Goal: Transaction & Acquisition: Purchase product/service

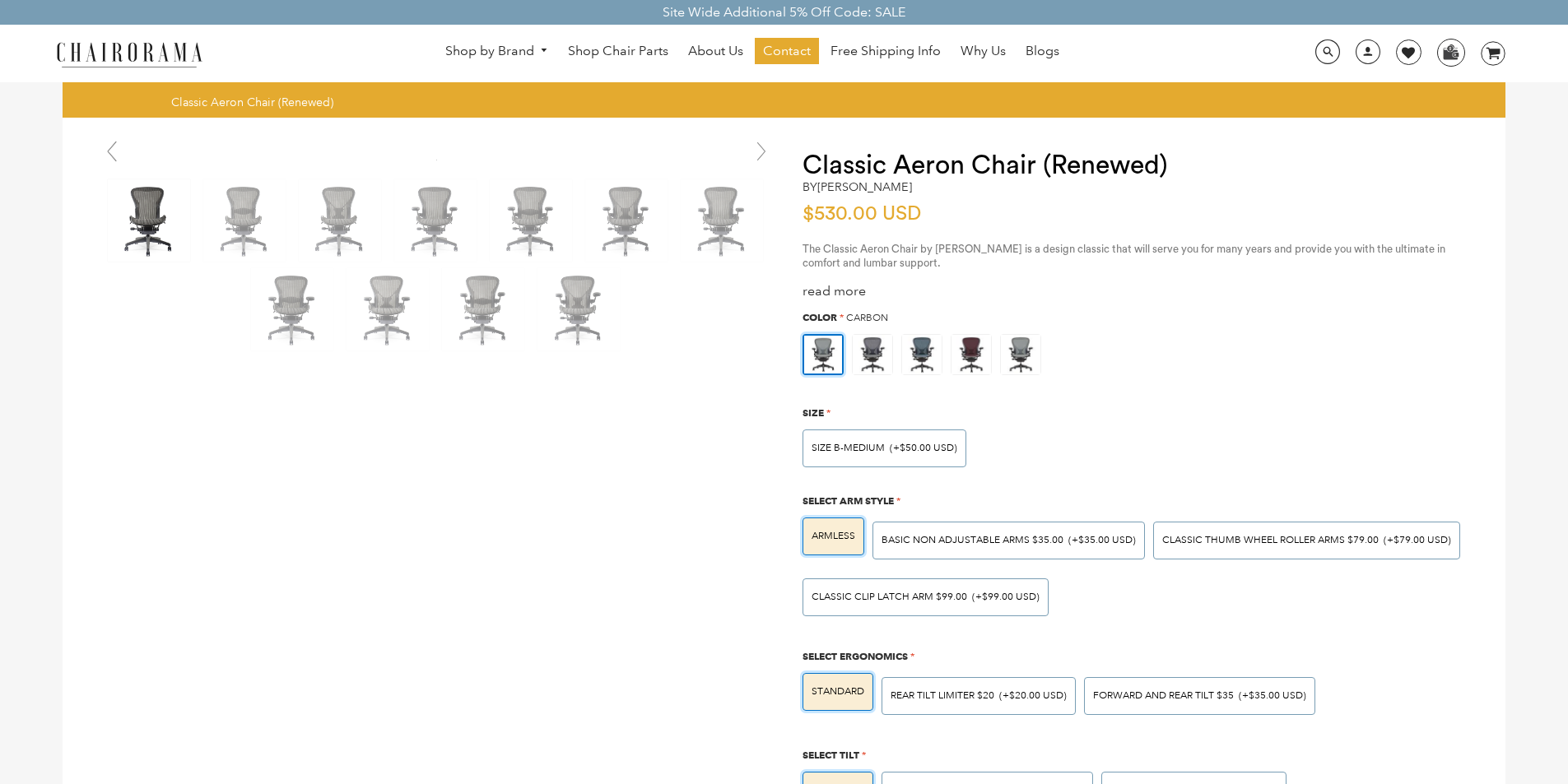
click at [102, 140] on link at bounding box center [112, 152] width 33 height 33
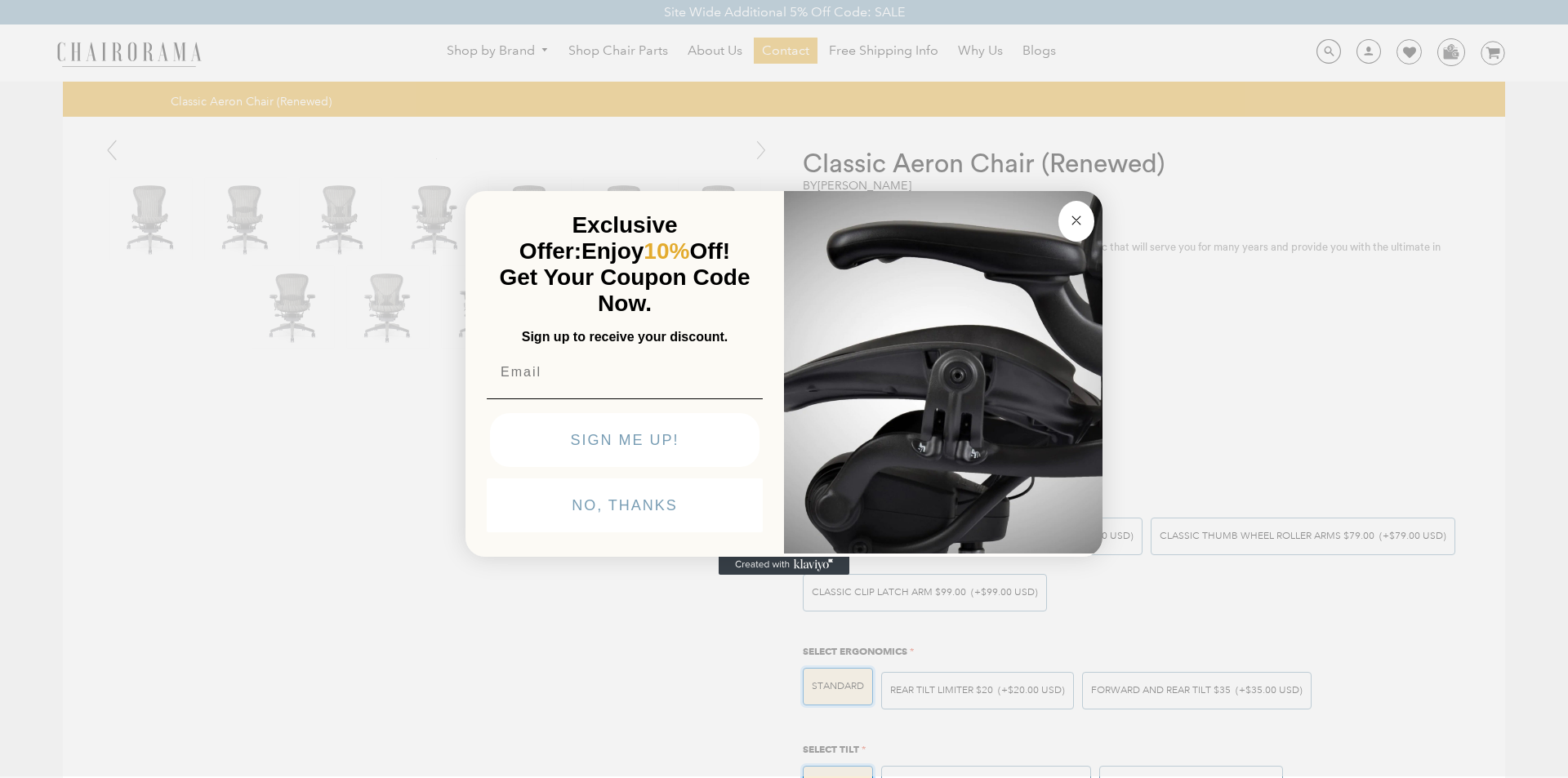
click at [287, 773] on div "Close dialog Exclusive Offer: Enjoy 10% Off! Get Your Coupon Code Now. Sign up …" at bounding box center [784, 387] width 1568 height 778
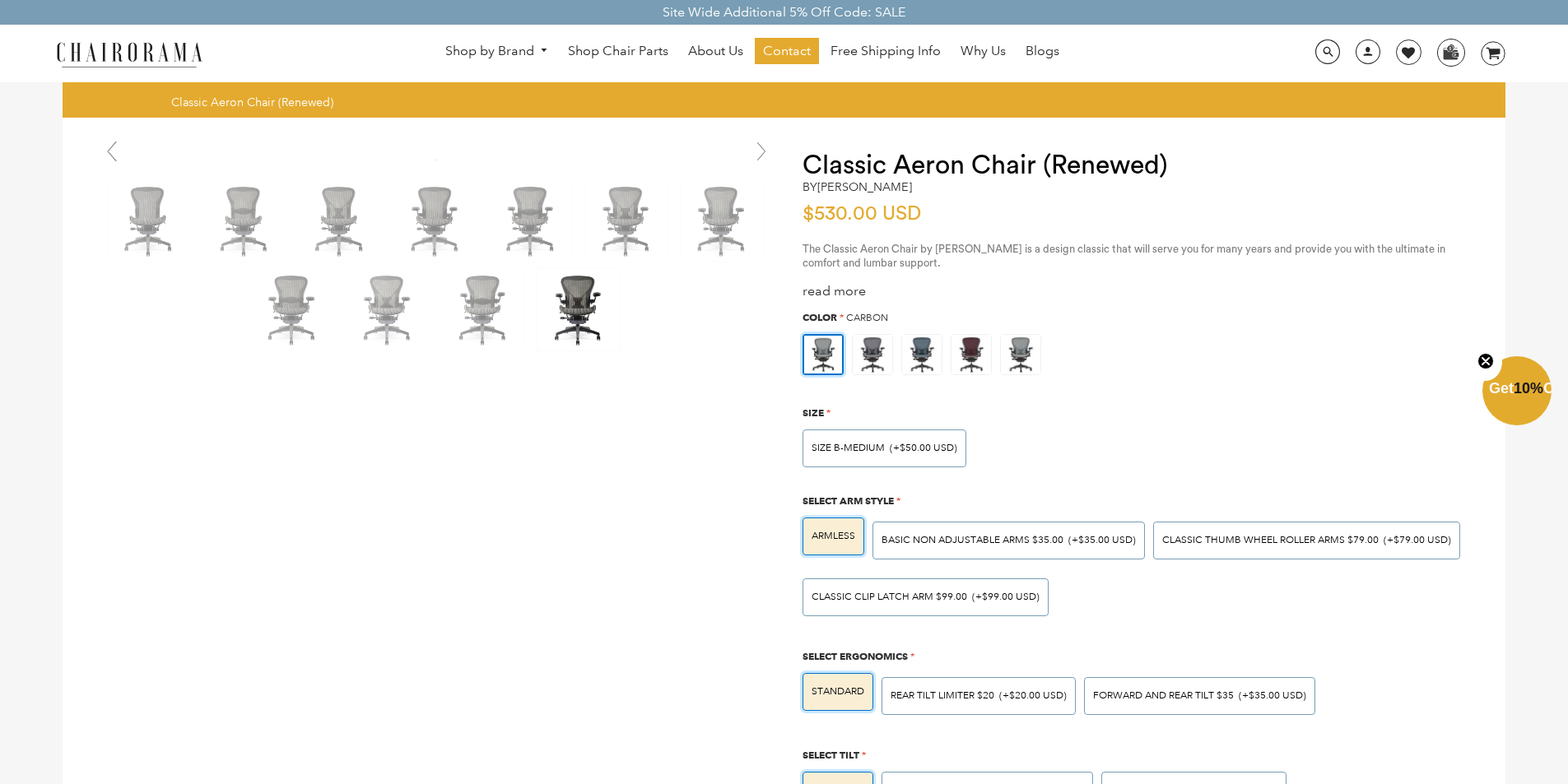
click at [75, 44] on img at bounding box center [129, 54] width 165 height 29
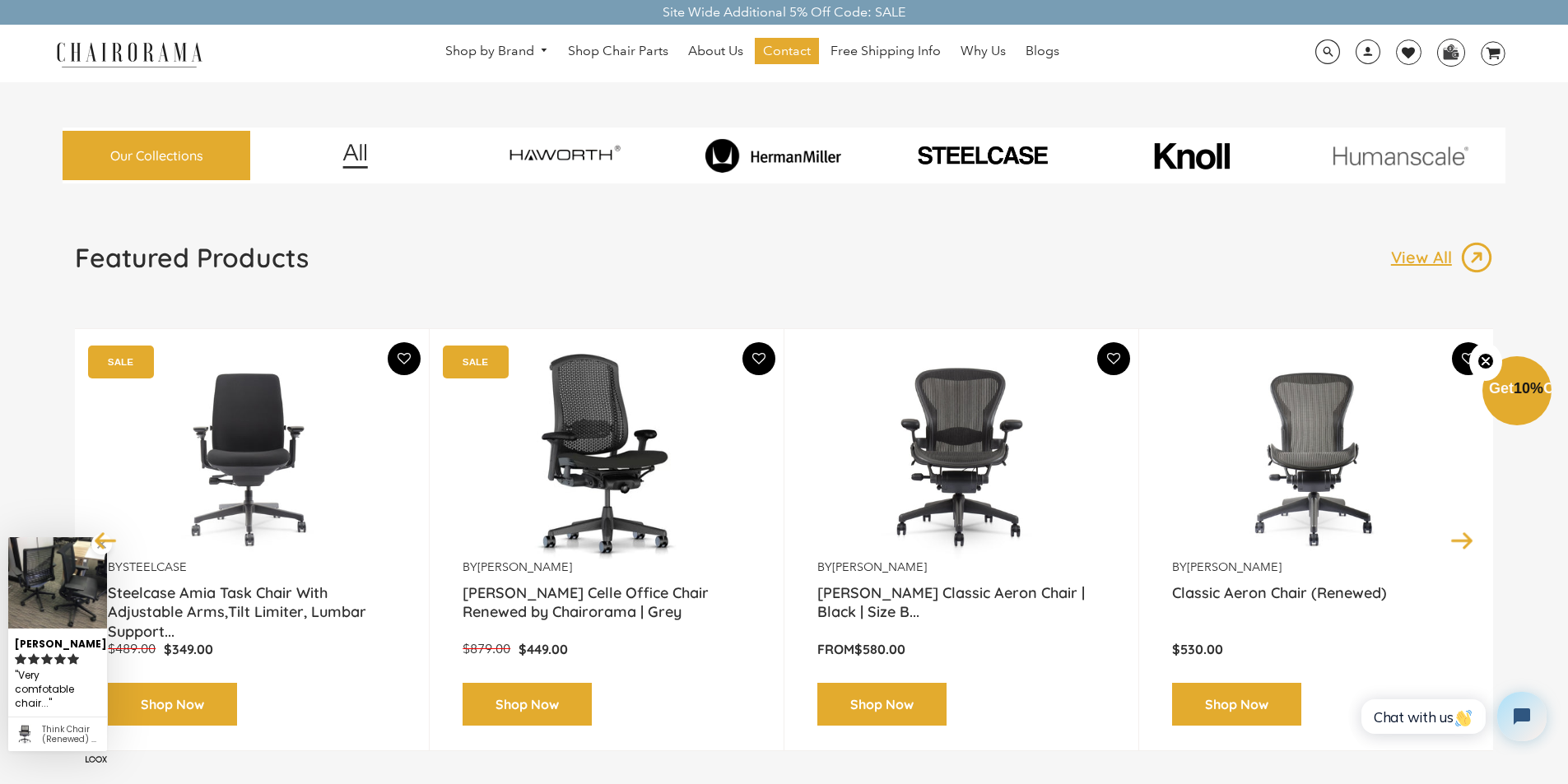
click at [830, 779] on div "Featured Products View All Previous by [PERSON_NAME] [PERSON_NAME] Classic Aero…" at bounding box center [784, 517] width 1443 height 552
